Goal: Find specific page/section: Find specific page/section

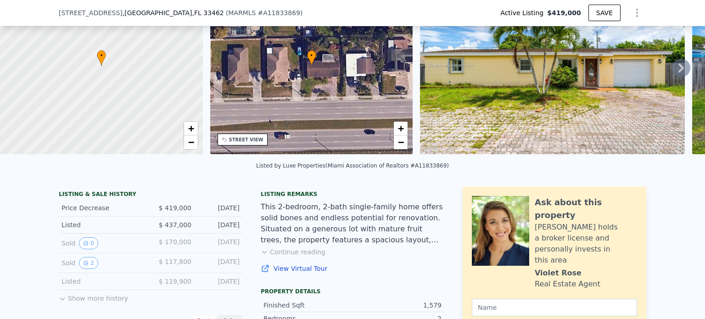
scroll to position [88, 0]
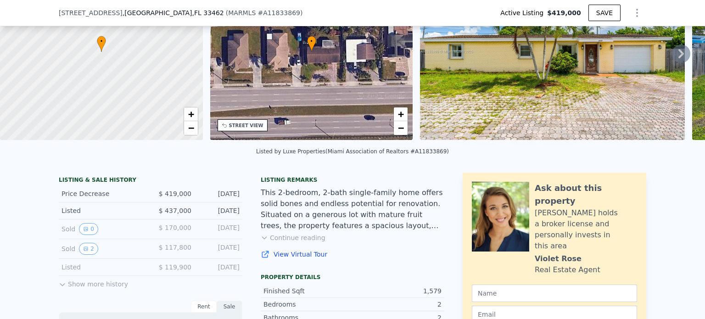
click at [307, 242] on button "Continue reading" at bounding box center [293, 237] width 65 height 9
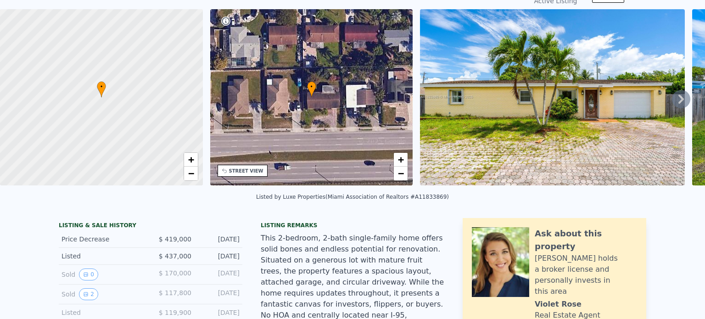
scroll to position [3, 0]
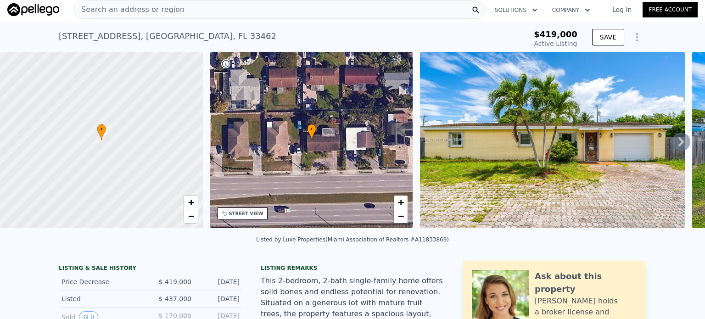
click at [675, 145] on icon at bounding box center [681, 142] width 18 height 18
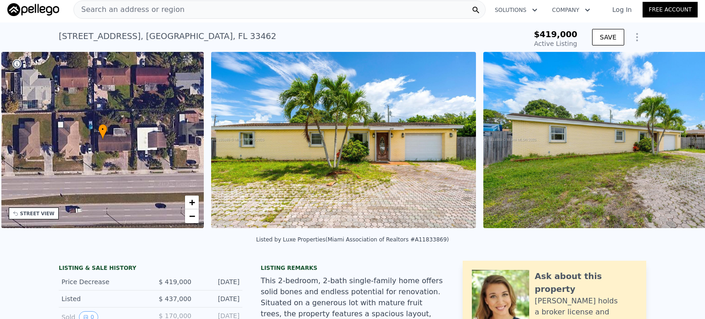
scroll to position [0, 213]
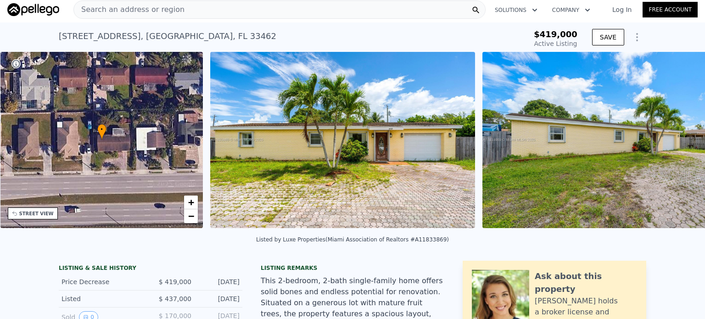
click at [675, 145] on img at bounding box center [614, 140] width 264 height 176
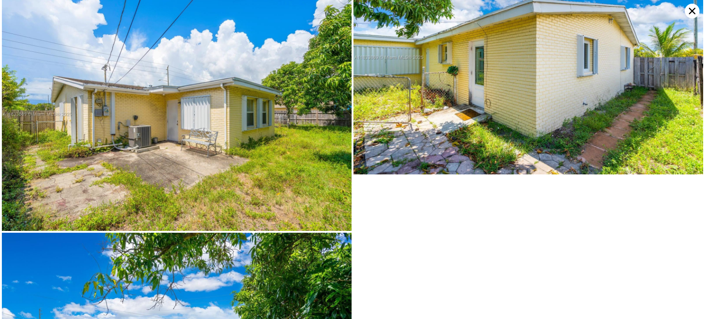
scroll to position [2846, 0]
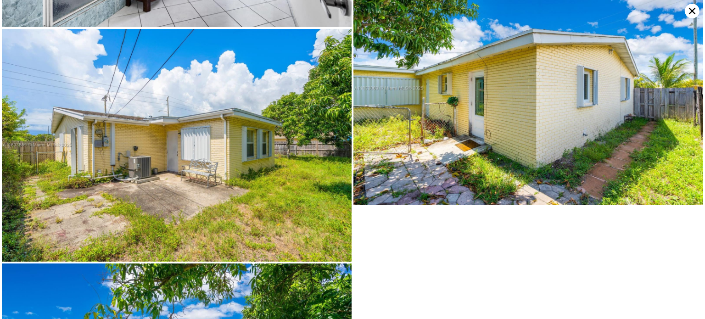
click at [693, 8] on icon at bounding box center [692, 11] width 15 height 15
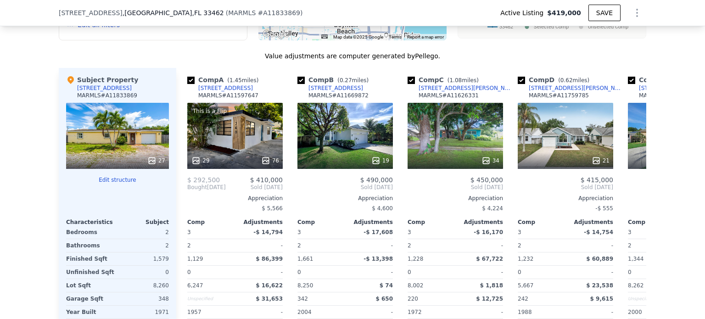
scroll to position [964, 0]
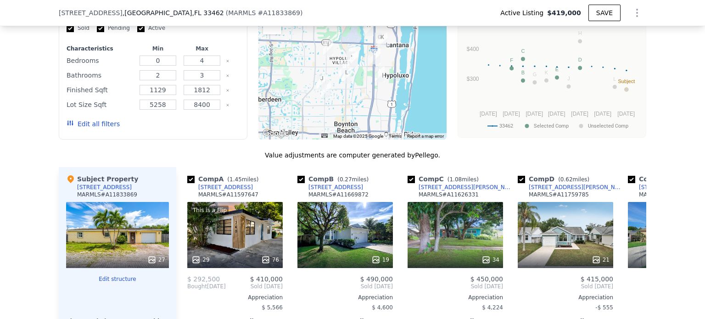
click at [645, 99] on div "We found 12 sales that match your search Listings provided by Miami Association…" at bounding box center [352, 215] width 705 height 526
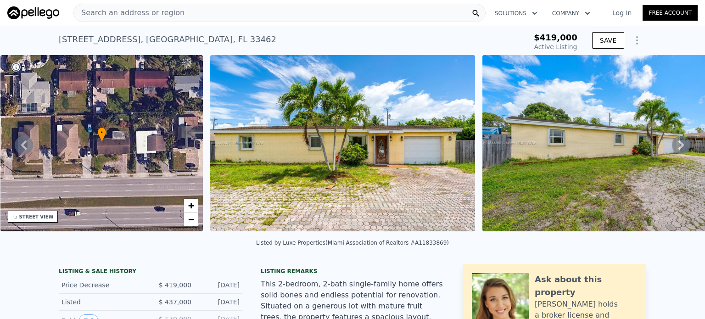
scroll to position [0, 0]
click at [160, 4] on div "Search an address or region" at bounding box center [129, 12] width 111 height 17
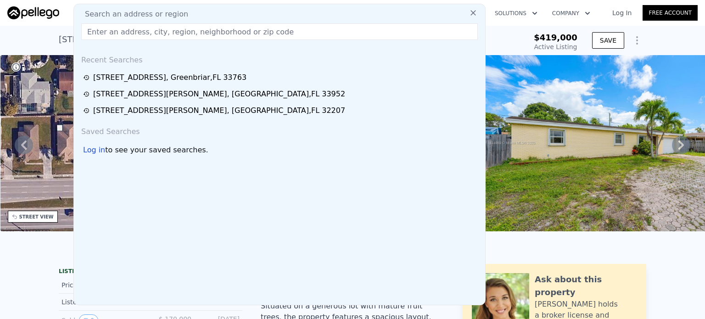
paste input "[STREET_ADDRESS]"
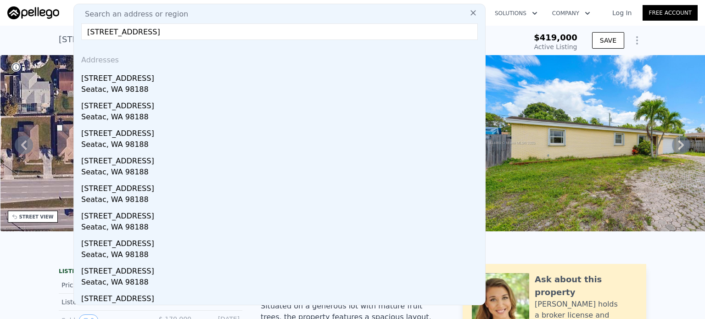
drag, startPoint x: 233, startPoint y: 34, endPoint x: 135, endPoint y: 38, distance: 98.3
click at [135, 38] on input "[STREET_ADDRESS]" at bounding box center [279, 31] width 397 height 17
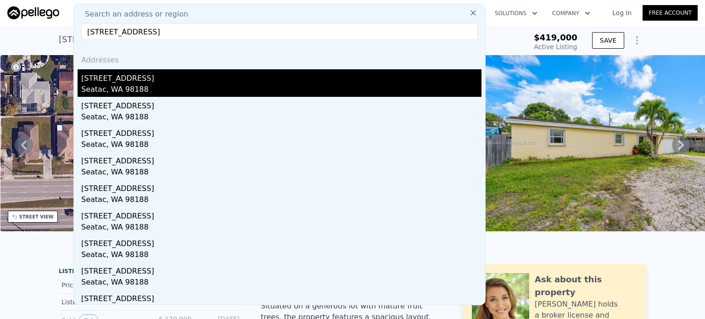
type input "[STREET_ADDRESS]"
click at [129, 72] on div "[STREET_ADDRESS]" at bounding box center [281, 76] width 400 height 15
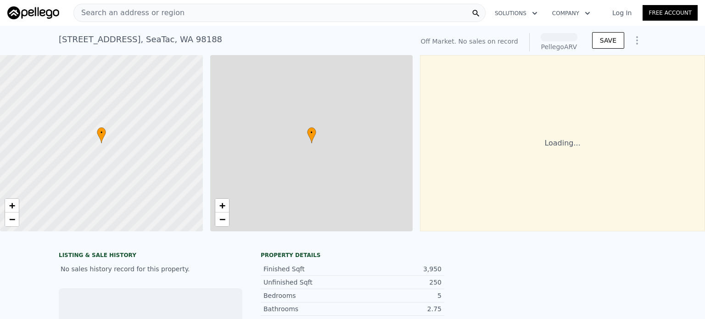
scroll to position [0, 4]
